Goal: Information Seeking & Learning: Learn about a topic

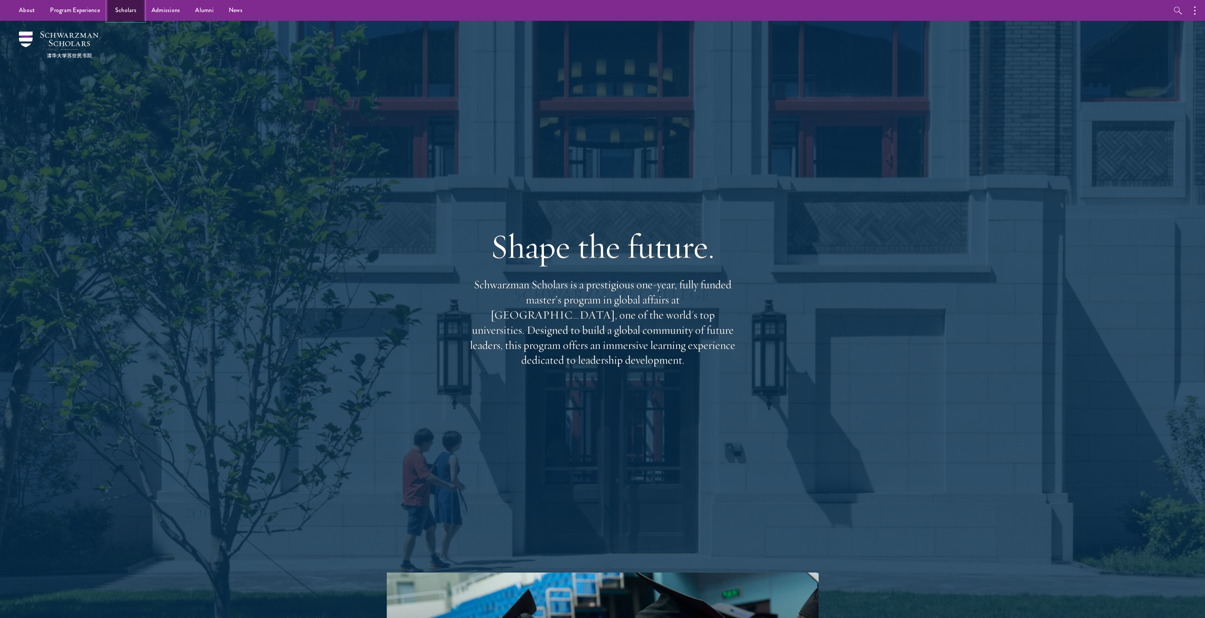
click at [118, 10] on link "Scholars" at bounding box center [126, 10] width 36 height 21
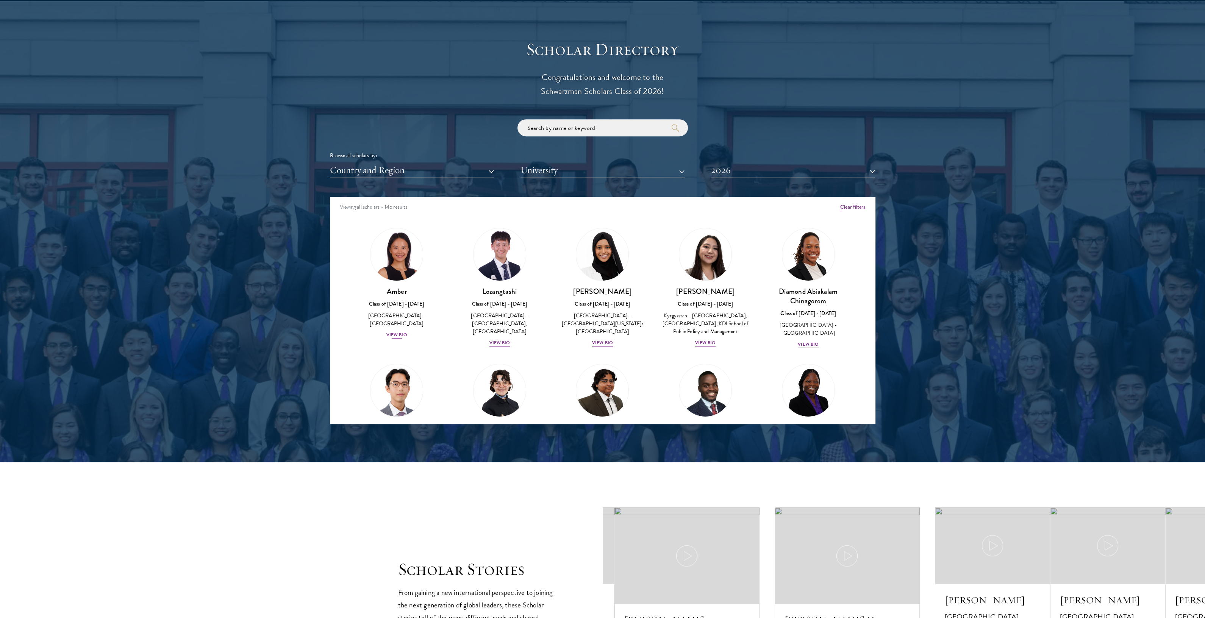
scroll to position [810, 0]
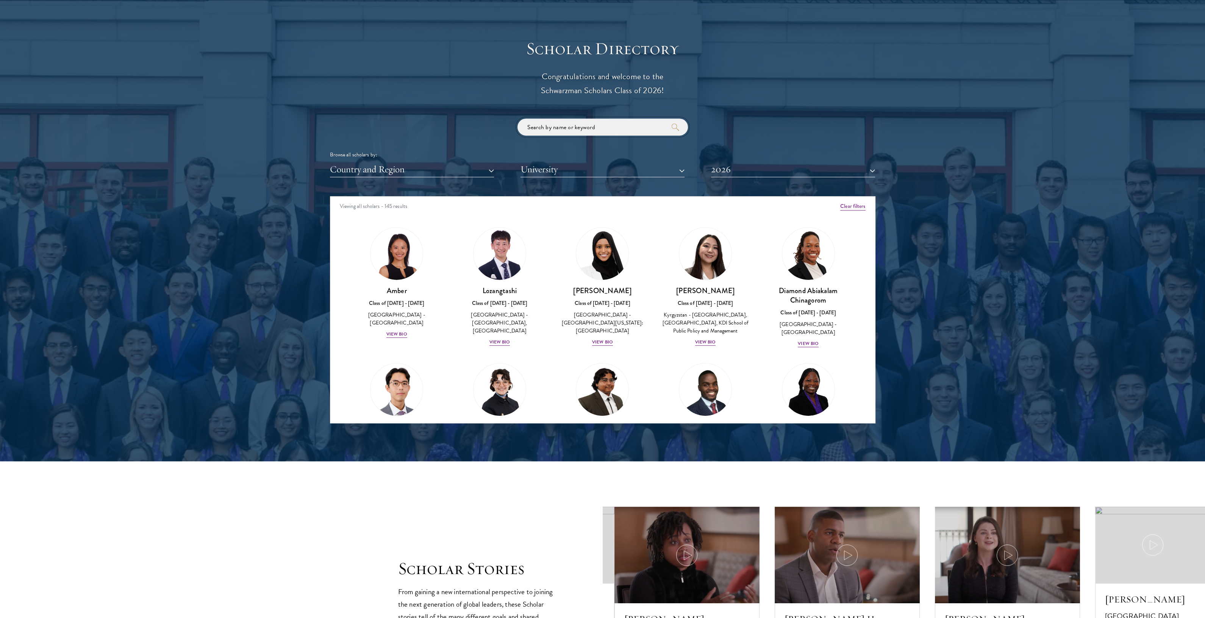
click at [585, 131] on input "search" at bounding box center [602, 127] width 170 height 17
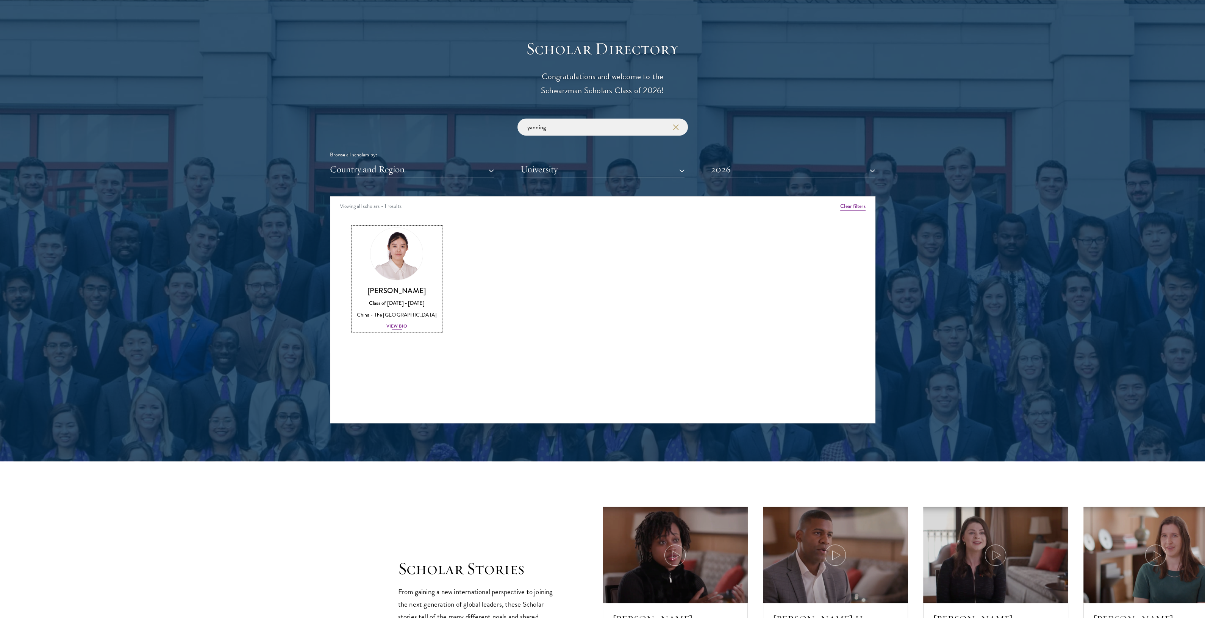
click at [400, 247] on img at bounding box center [397, 254] width 58 height 58
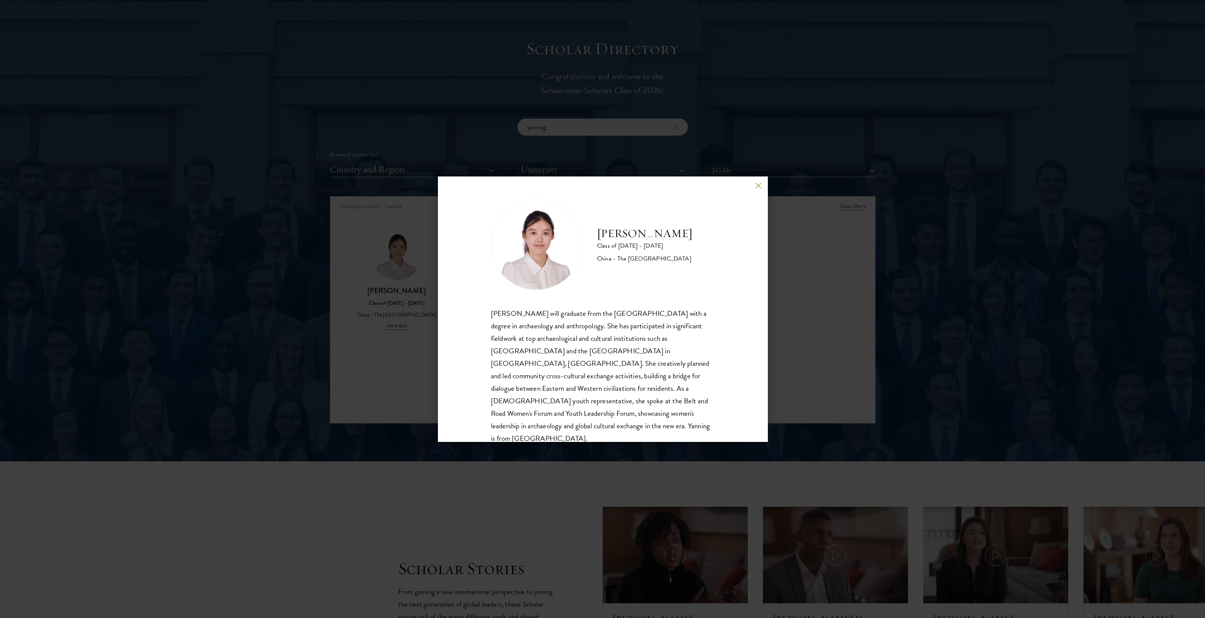
click at [526, 260] on img at bounding box center [536, 244] width 91 height 91
click at [756, 188] on button at bounding box center [758, 185] width 6 height 6
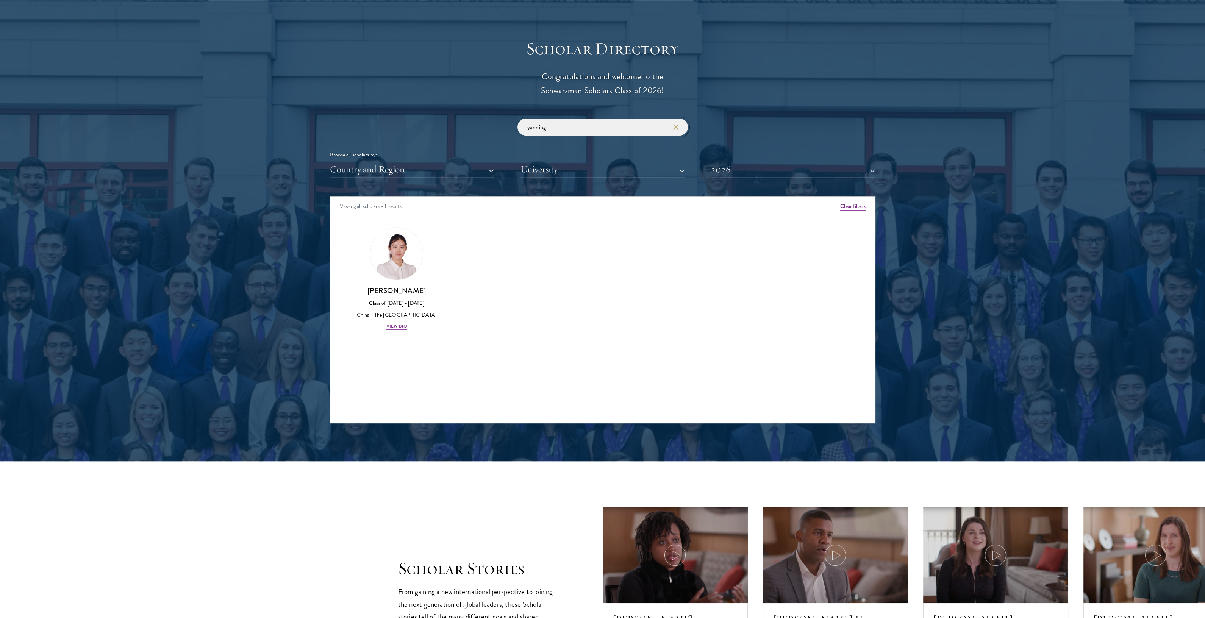
drag, startPoint x: 568, startPoint y: 128, endPoint x: 517, endPoint y: 129, distance: 50.8
click at [517, 129] on input "yanning" at bounding box center [602, 127] width 170 height 17
click at [497, 268] on img at bounding box center [500, 254] width 58 height 58
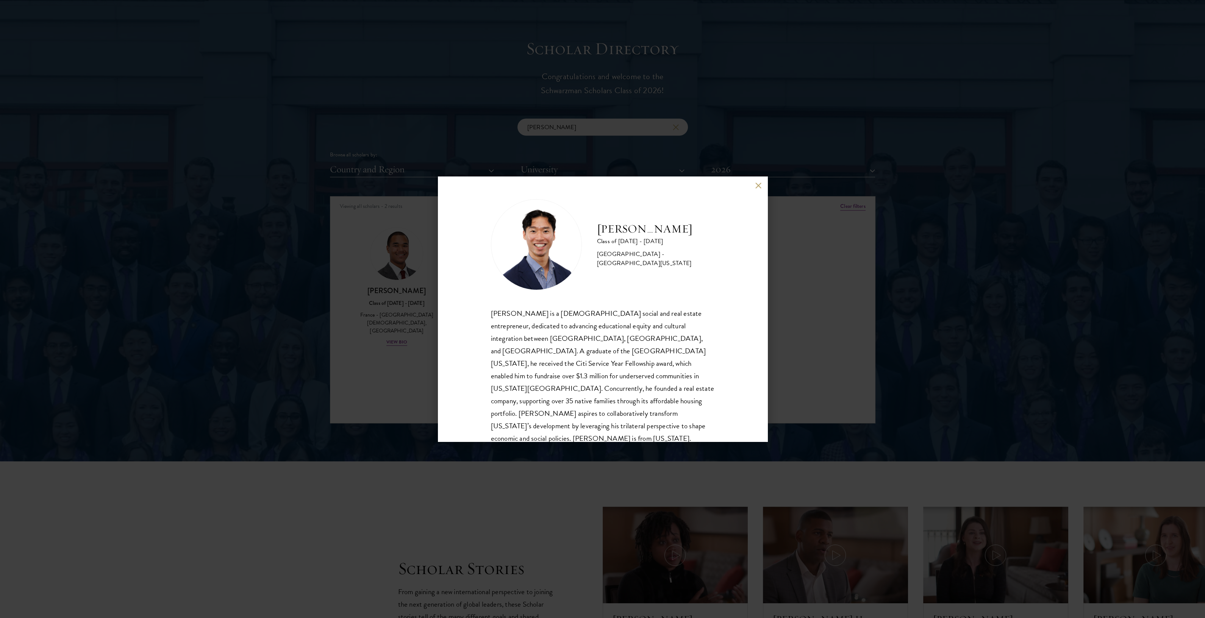
click at [536, 252] on img at bounding box center [536, 244] width 91 height 91
click at [755, 187] on button at bounding box center [758, 185] width 6 height 6
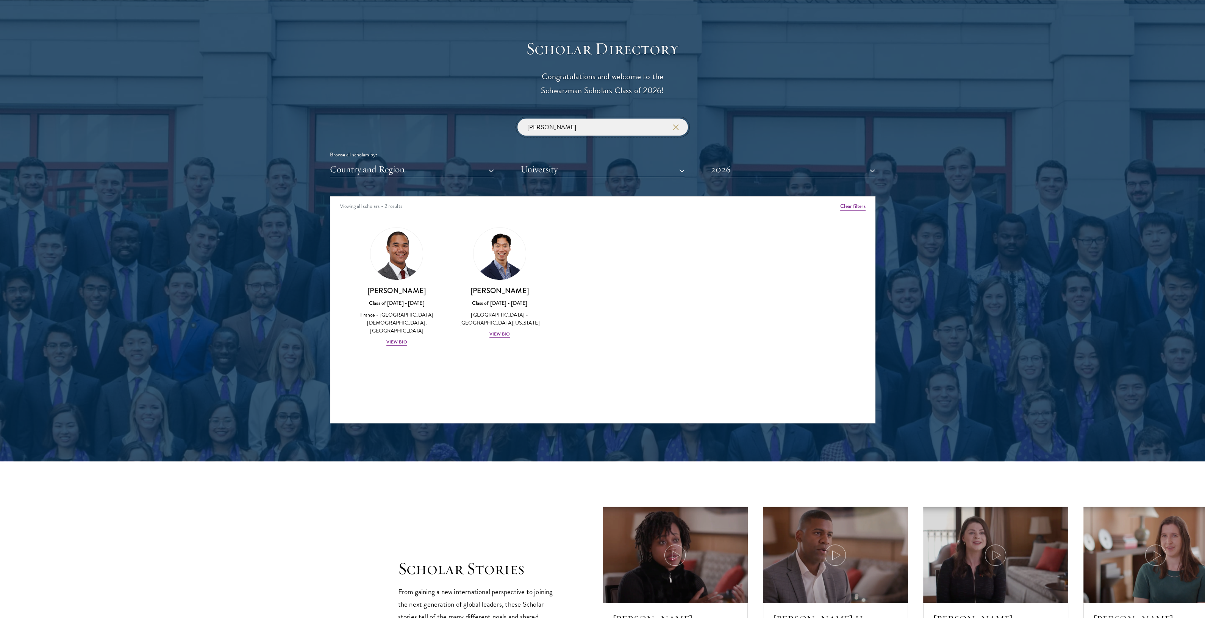
drag, startPoint x: 546, startPoint y: 131, endPoint x: 514, endPoint y: 128, distance: 31.6
click at [515, 128] on div "[PERSON_NAME] Browse all scholars by: Country and Region All Countries and Regi…" at bounding box center [603, 148] width 546 height 59
click at [496, 332] on div "View Bio" at bounding box center [499, 334] width 21 height 7
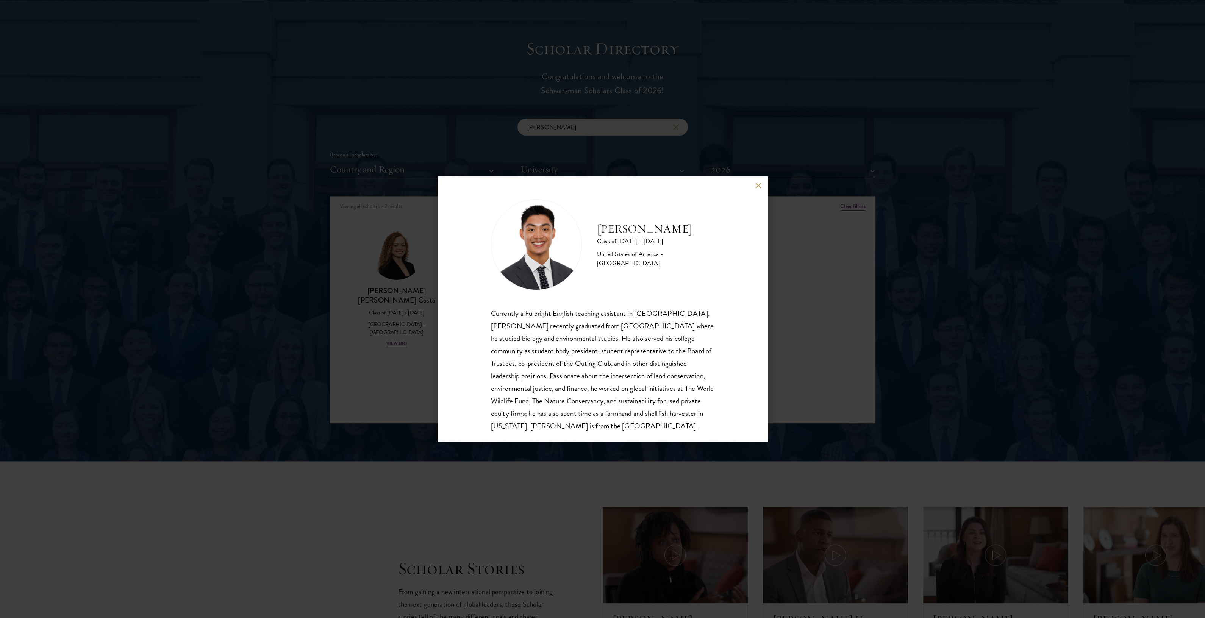
click at [552, 237] on img at bounding box center [536, 244] width 91 height 91
click at [757, 186] on button at bounding box center [758, 185] width 6 height 6
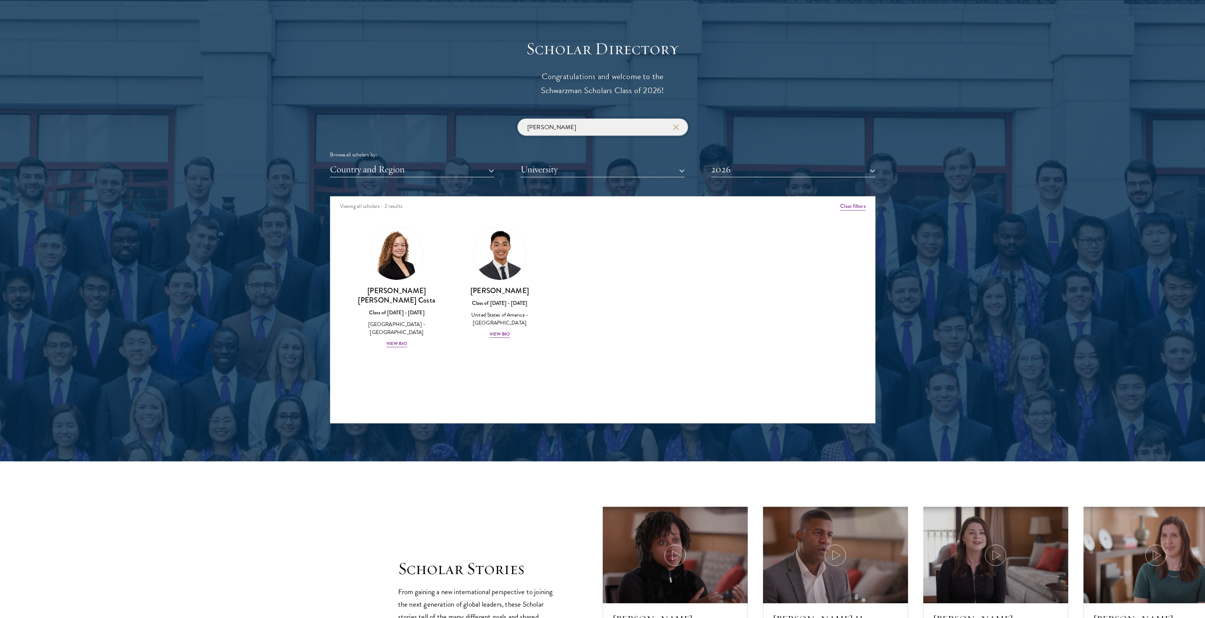
drag, startPoint x: 560, startPoint y: 133, endPoint x: 555, endPoint y: 133, distance: 4.6
click at [555, 133] on input "[PERSON_NAME]" at bounding box center [602, 127] width 170 height 17
type input "p"
click at [411, 262] on img at bounding box center [397, 254] width 58 height 58
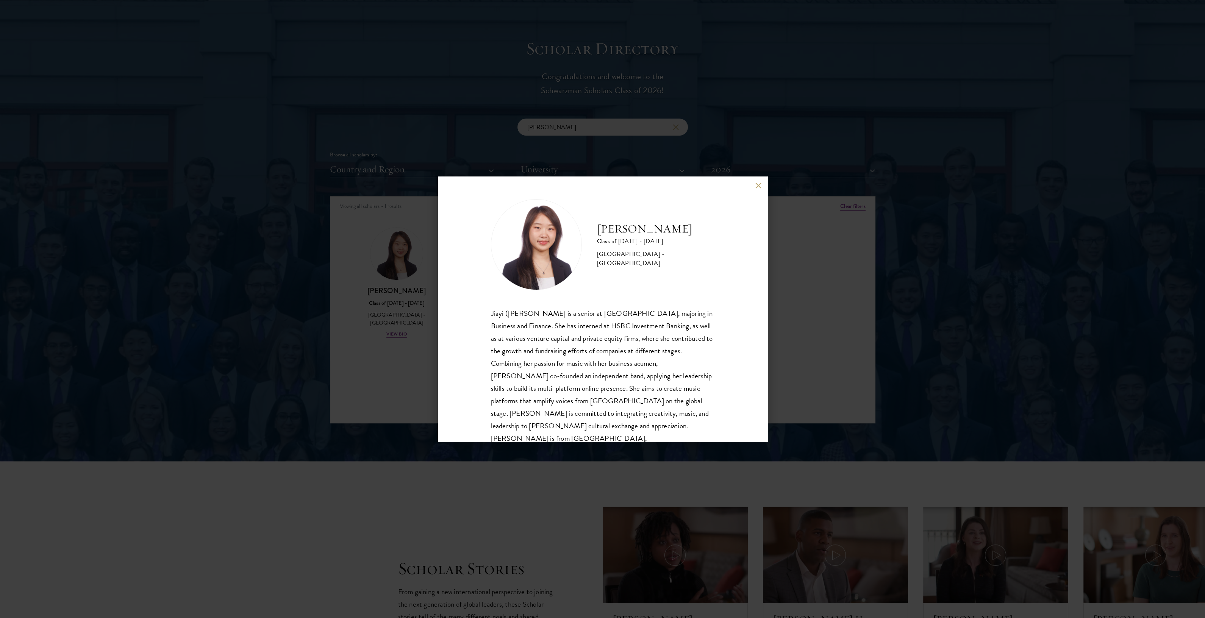
click at [754, 184] on div "[PERSON_NAME] Class of [DATE] - [DATE] [GEOGRAPHIC_DATA] - [GEOGRAPHIC_DATA] [P…" at bounding box center [603, 309] width 330 height 265
click at [758, 187] on button at bounding box center [758, 185] width 6 height 6
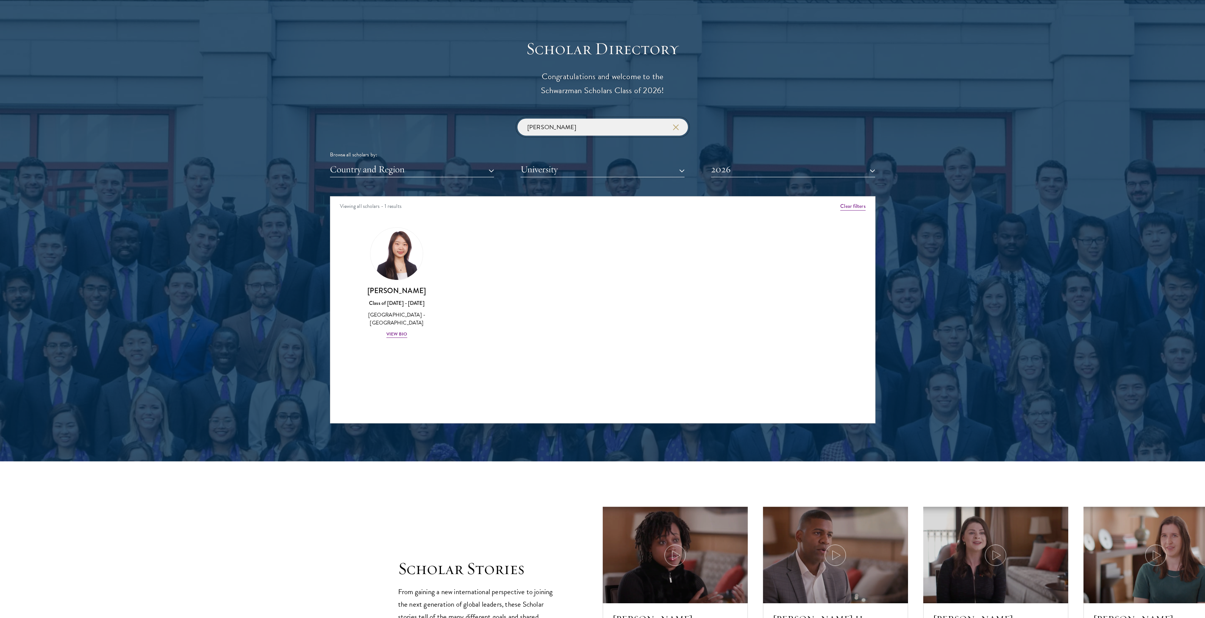
drag, startPoint x: 582, startPoint y: 124, endPoint x: 571, endPoint y: 126, distance: 11.1
click at [572, 126] on input "[PERSON_NAME]" at bounding box center [602, 127] width 170 height 17
type input "d"
type input "z"
click at [403, 344] on div "View Bio" at bounding box center [396, 342] width 21 height 7
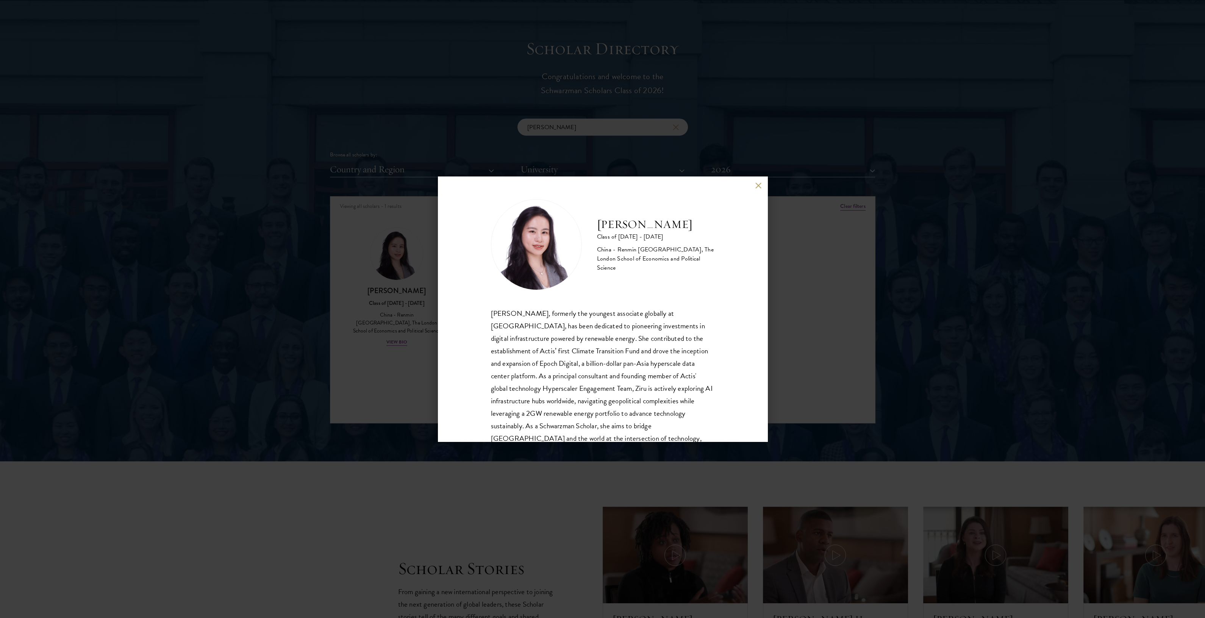
click at [520, 250] on img at bounding box center [536, 244] width 91 height 91
click at [756, 184] on button at bounding box center [758, 185] width 6 height 6
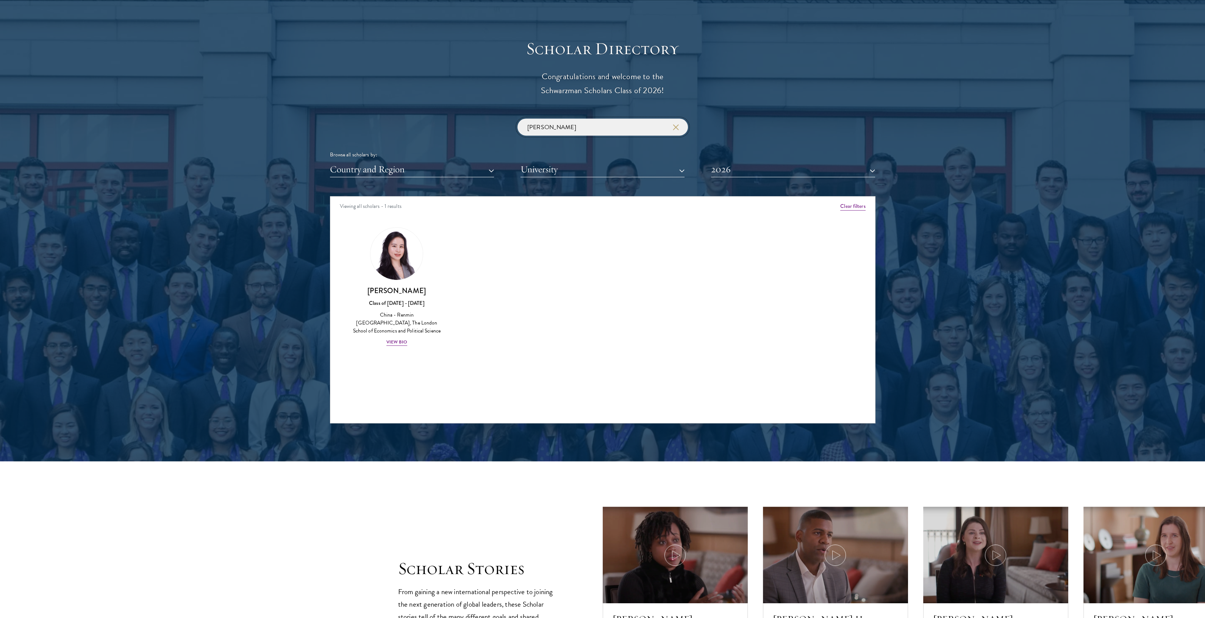
click at [578, 131] on input "[PERSON_NAME]" at bounding box center [602, 127] width 170 height 17
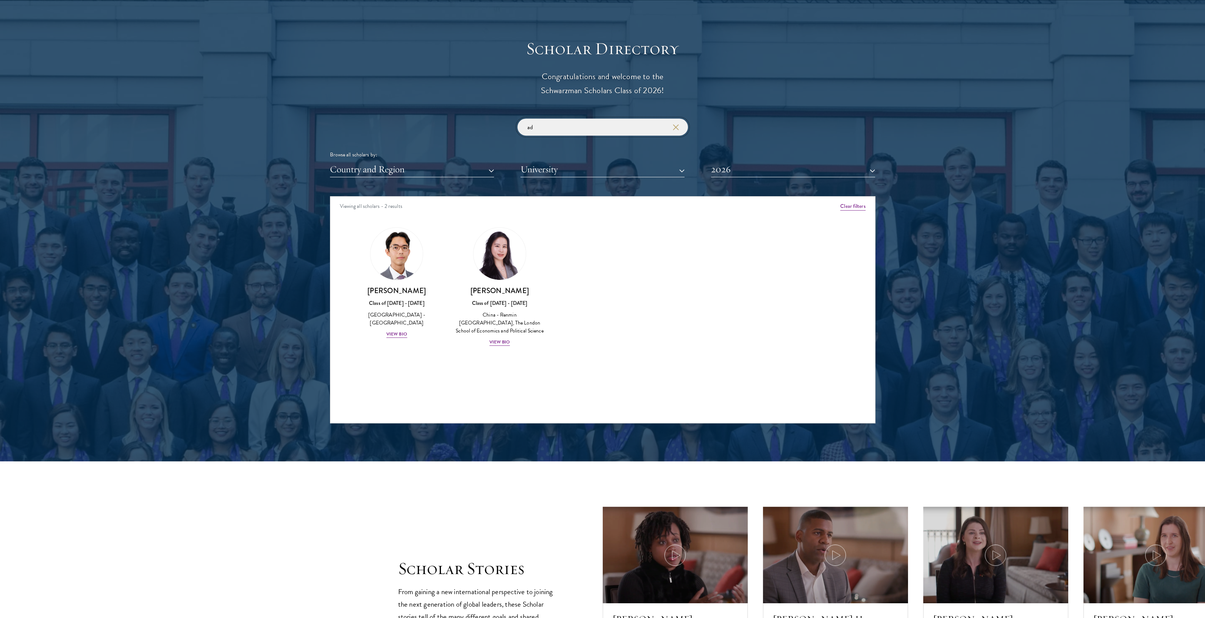
type input "a"
click at [403, 339] on div "View Bio" at bounding box center [396, 342] width 21 height 7
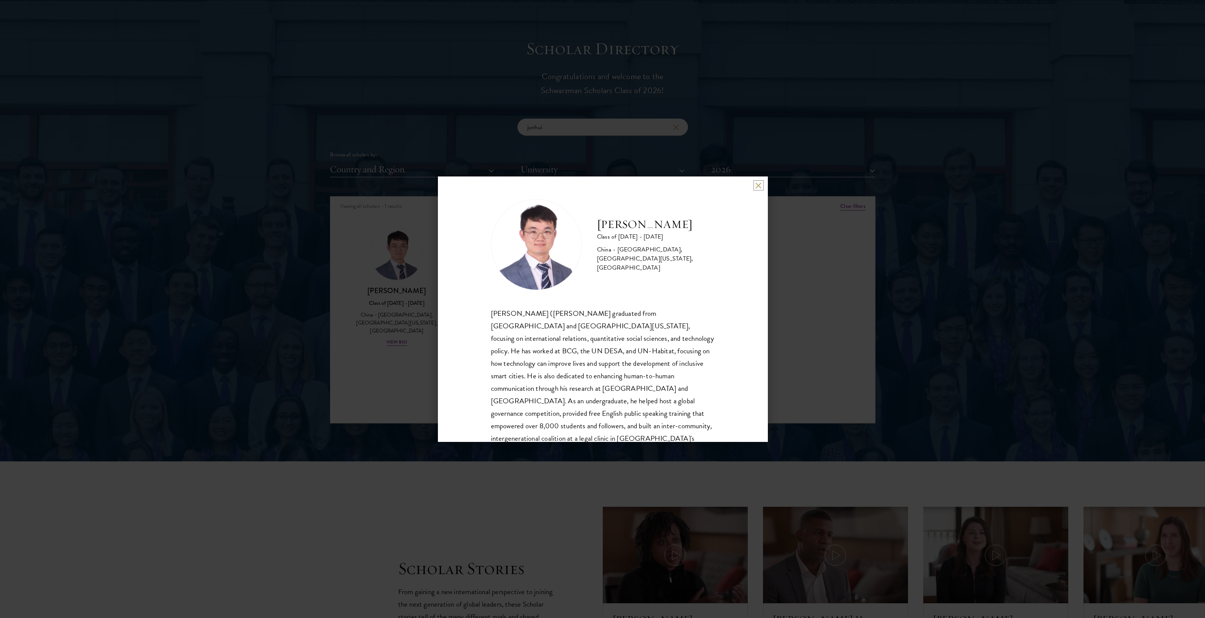
click at [756, 186] on button at bounding box center [758, 185] width 6 height 6
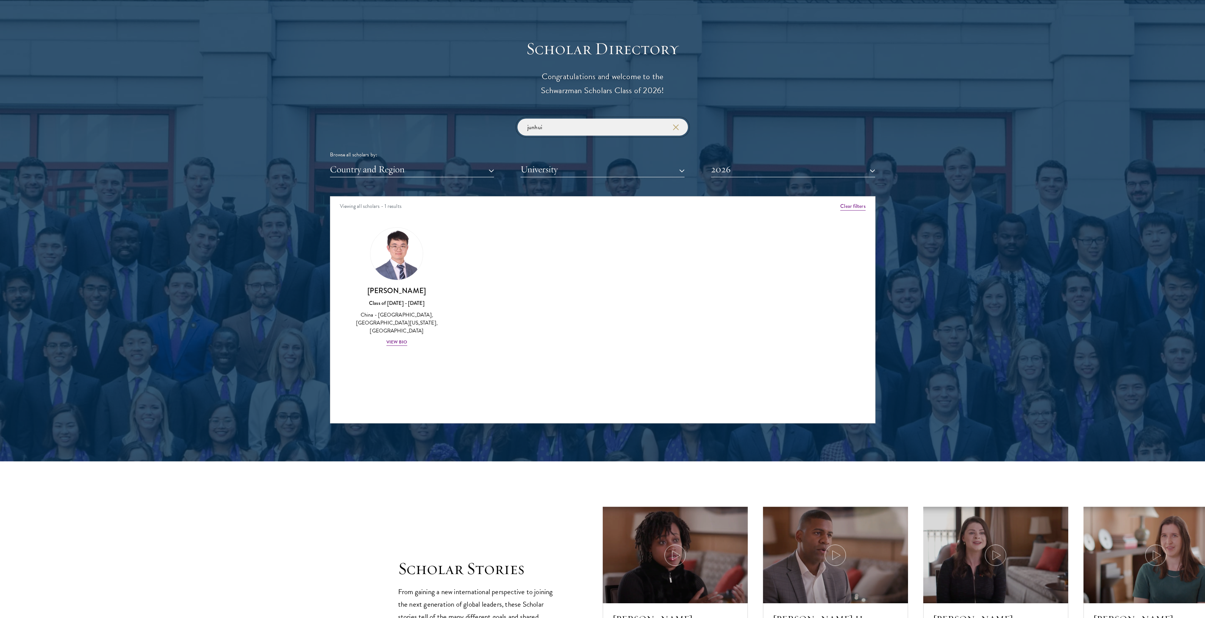
drag, startPoint x: 572, startPoint y: 131, endPoint x: 518, endPoint y: 128, distance: 53.5
click at [518, 128] on input "junhui" at bounding box center [602, 127] width 170 height 17
type input "q"
click at [400, 251] on img at bounding box center [397, 254] width 58 height 58
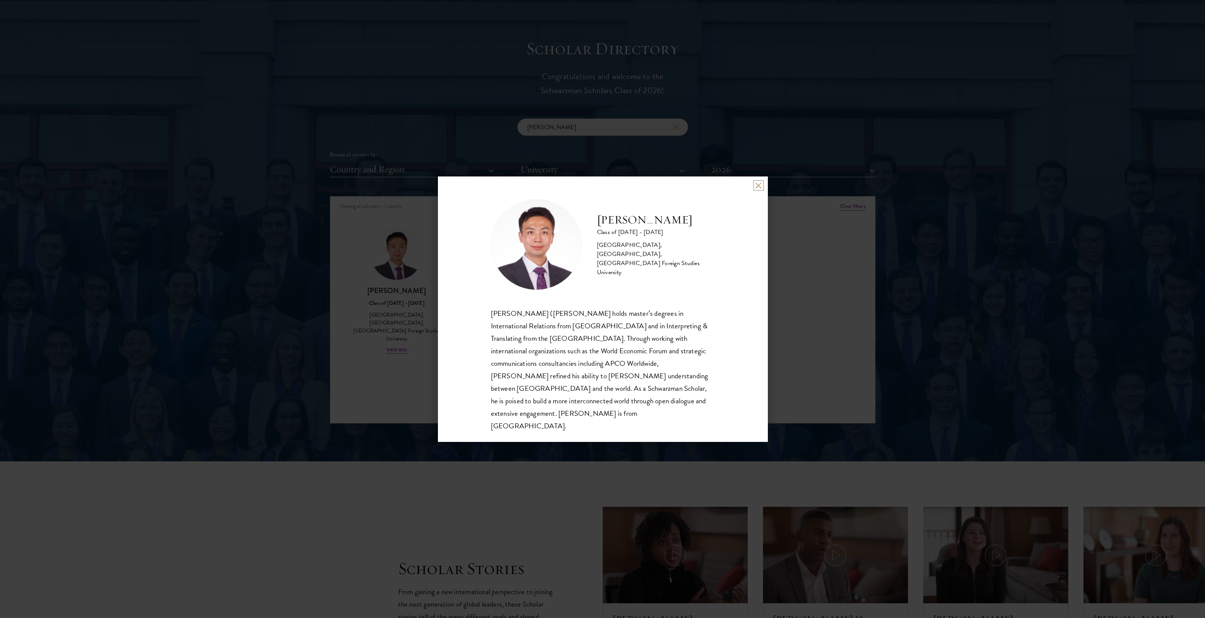
click at [757, 189] on button at bounding box center [758, 185] width 6 height 6
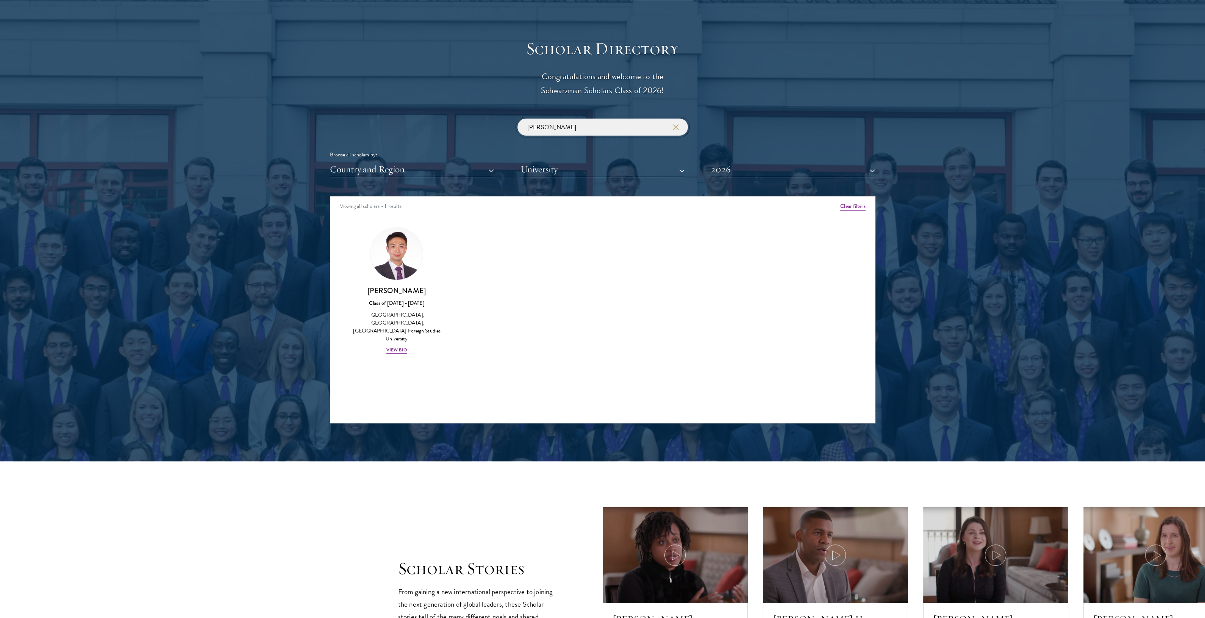
drag, startPoint x: 551, startPoint y: 129, endPoint x: 521, endPoint y: 131, distance: 30.0
click at [521, 131] on input "[PERSON_NAME]" at bounding box center [602, 127] width 170 height 17
type input "yanning"
click at [674, 125] on use "button" at bounding box center [676, 127] width 11 height 11
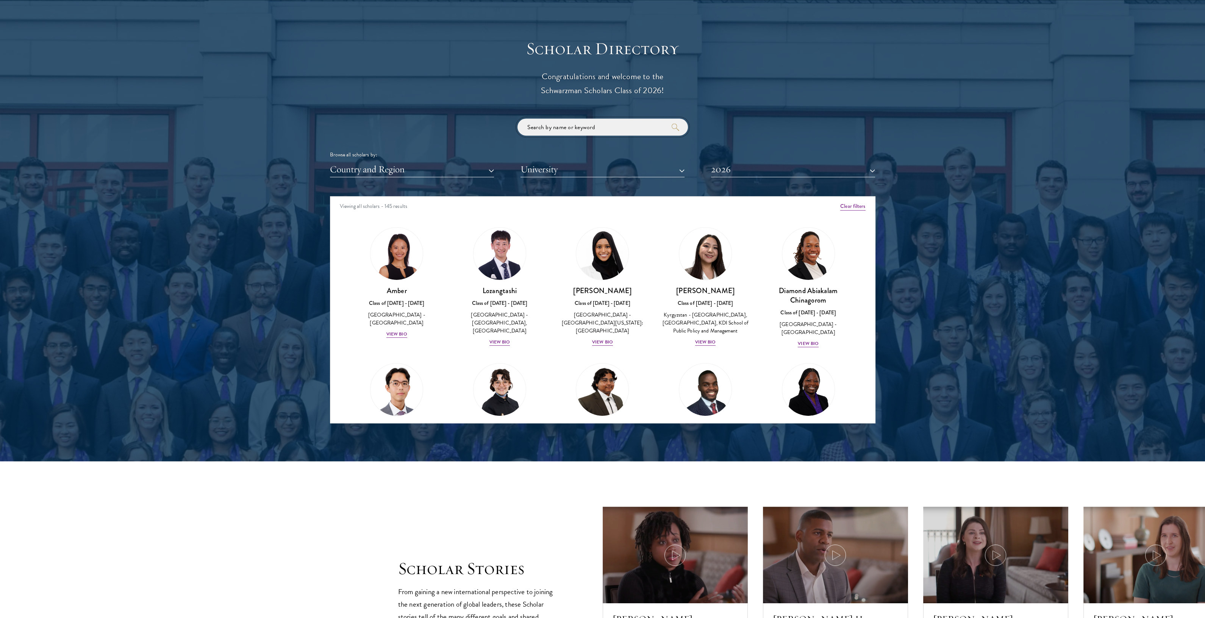
click at [612, 133] on input "search" at bounding box center [602, 127] width 170 height 17
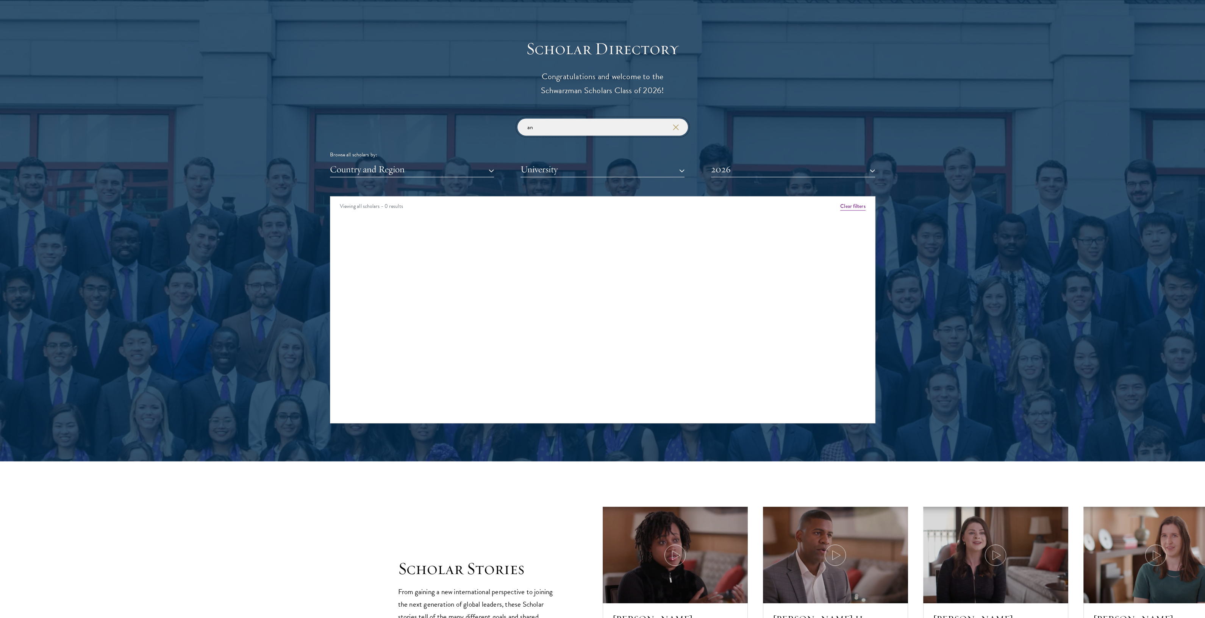
type input "a"
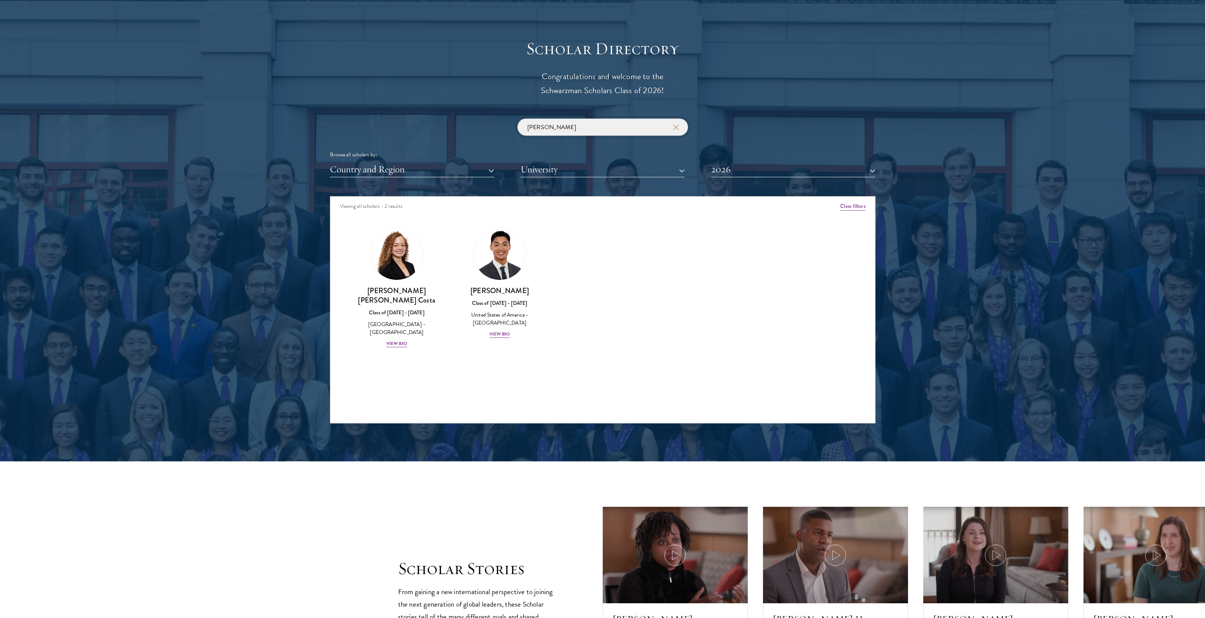
type input "[PERSON_NAME]"
